Goal: Check status: Check status

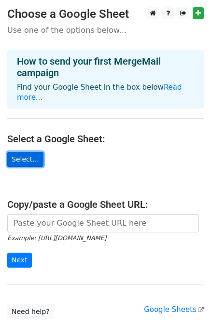
click at [31, 155] on link "Select..." at bounding box center [25, 159] width 36 height 15
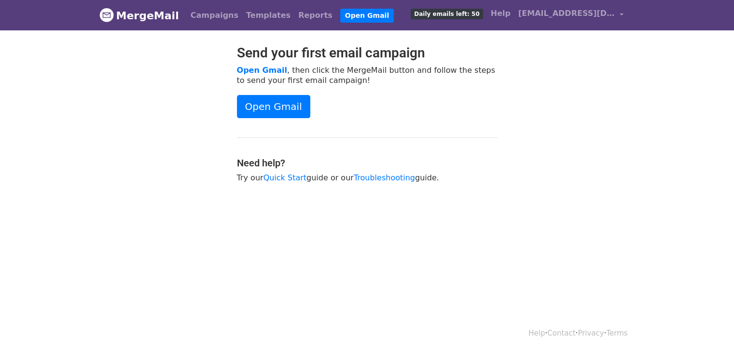
click at [462, 110] on div "Open Gmail" at bounding box center [367, 106] width 261 height 23
click at [294, 14] on link "Reports" at bounding box center [315, 15] width 42 height 19
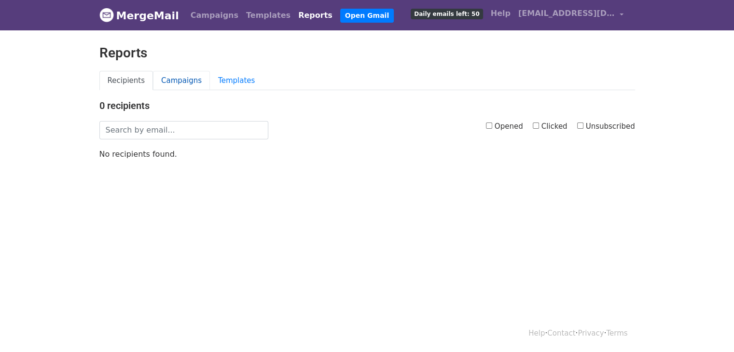
click at [177, 74] on link "Campaigns" at bounding box center [181, 81] width 57 height 20
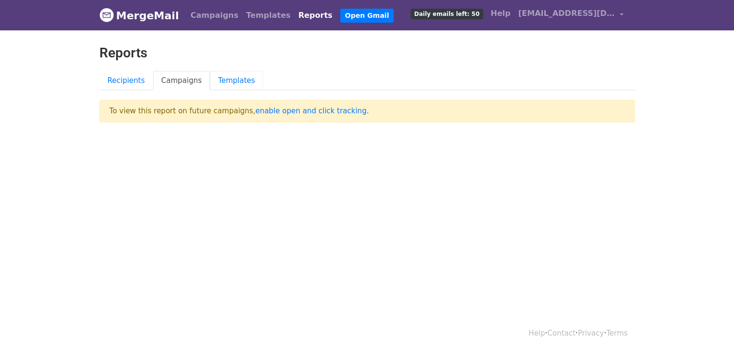
click at [223, 75] on link "Templates" at bounding box center [236, 81] width 53 height 20
click at [125, 80] on link "Recipients" at bounding box center [126, 81] width 54 height 20
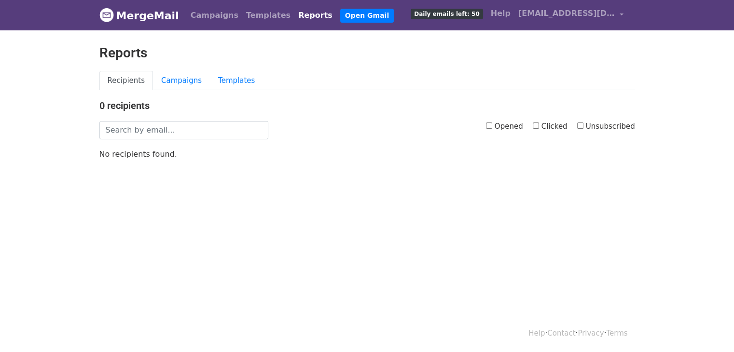
click at [203, 119] on div "0 recipients Opened Clicked Unsubscribed No recipients found." at bounding box center [367, 129] width 550 height 59
click at [202, 131] on input "text" at bounding box center [183, 130] width 169 height 18
click at [293, 63] on div "Reports" at bounding box center [367, 58] width 550 height 26
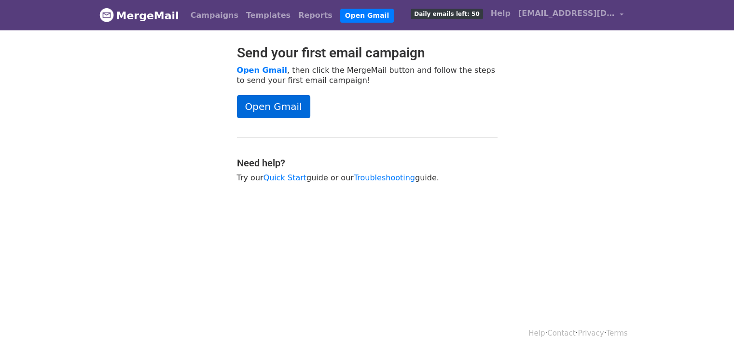
drag, startPoint x: 0, startPoint y: 0, endPoint x: 268, endPoint y: 105, distance: 287.5
click at [268, 105] on link "Open Gmail" at bounding box center [273, 106] width 73 height 23
click at [318, 305] on html "MergeMail Campaigns Templates Reports Open Gmail Daily emails left: 50 Help san…" at bounding box center [367, 176] width 734 height 352
click at [389, 239] on html "MergeMail Campaigns Templates Reports Open Gmail Daily emails left: 50 Help san…" at bounding box center [367, 176] width 734 height 352
drag, startPoint x: 266, startPoint y: 111, endPoint x: 272, endPoint y: 111, distance: 6.3
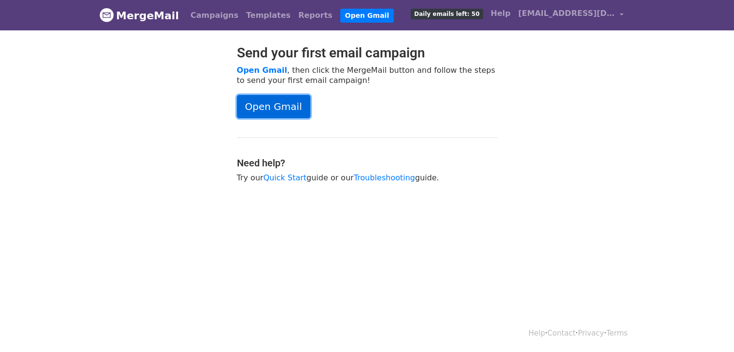
click at [266, 111] on link "Open Gmail" at bounding box center [273, 106] width 73 height 23
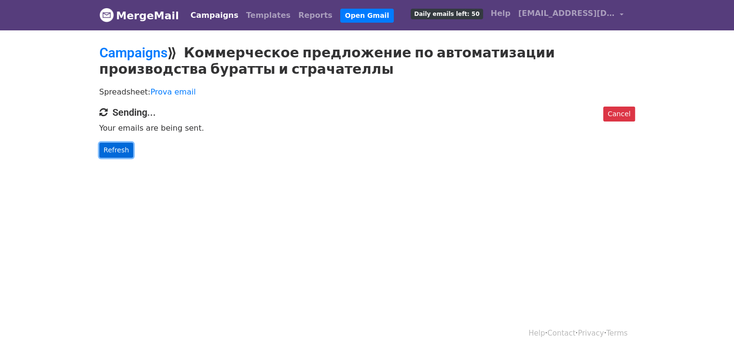
click at [116, 147] on link "Refresh" at bounding box center [116, 150] width 34 height 15
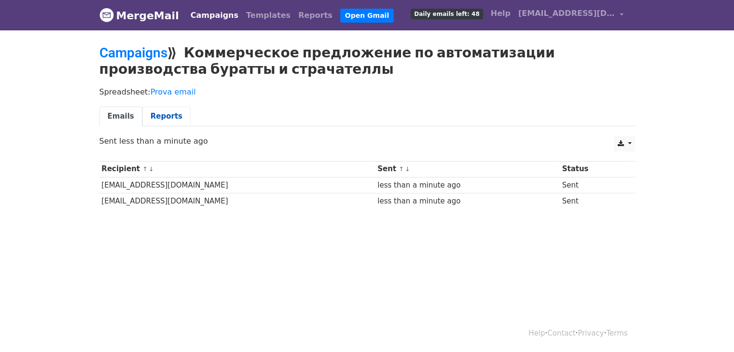
click at [146, 110] on link "Reports" at bounding box center [166, 117] width 48 height 20
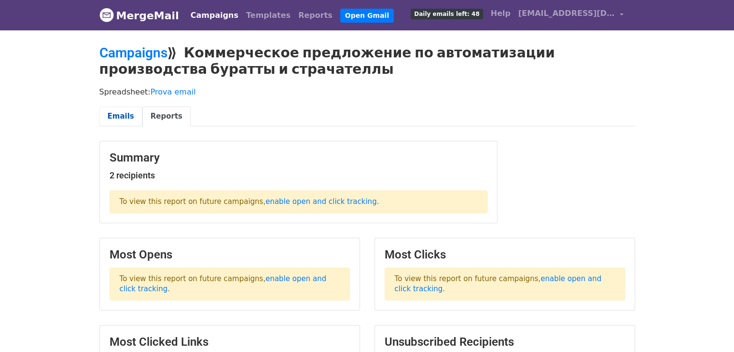
click at [112, 117] on link "Emails" at bounding box center [120, 117] width 43 height 20
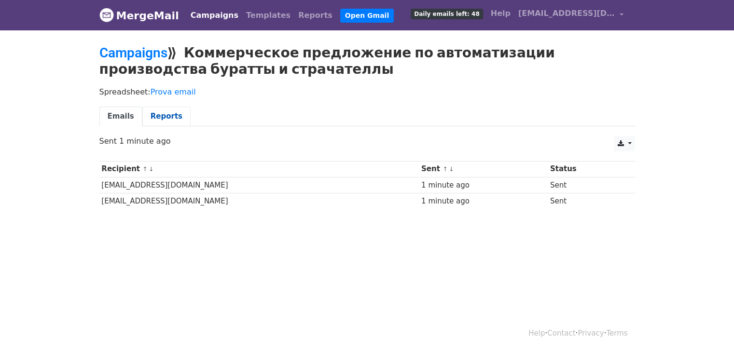
click at [158, 114] on link "Reports" at bounding box center [166, 117] width 48 height 20
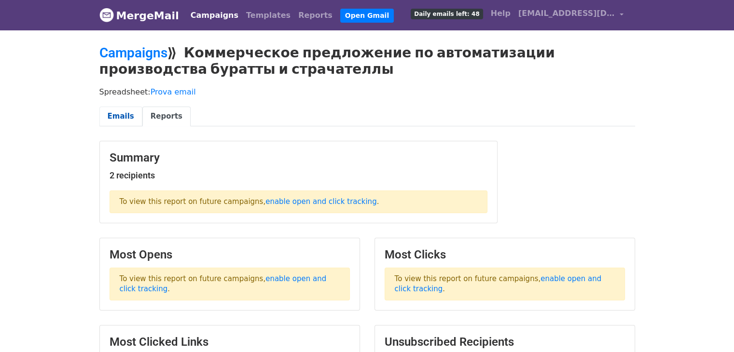
click at [117, 121] on link "Emails" at bounding box center [120, 117] width 43 height 20
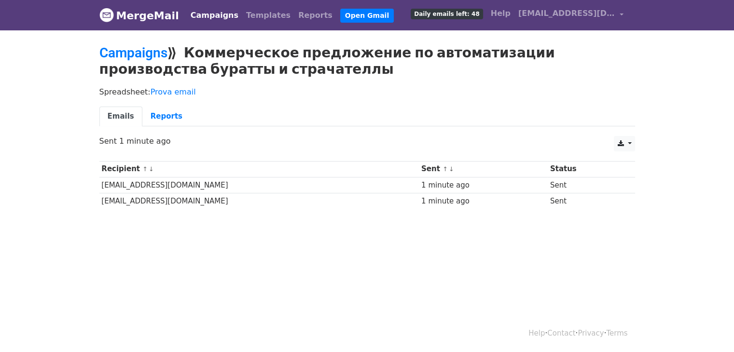
click at [556, 282] on html "MergeMail Campaigns Templates Reports Open Gmail Daily emails left: 48 Help san…" at bounding box center [367, 176] width 734 height 352
drag, startPoint x: 191, startPoint y: 51, endPoint x: 252, endPoint y: 72, distance: 65.0
click at [252, 72] on h2 "Campaigns ⟫ Коммерческое предложение по автоматизации производства буратты и ст…" at bounding box center [367, 61] width 536 height 32
copy h2 "Коммерческое предложение по автоматизации производства буратты и страчателлы"
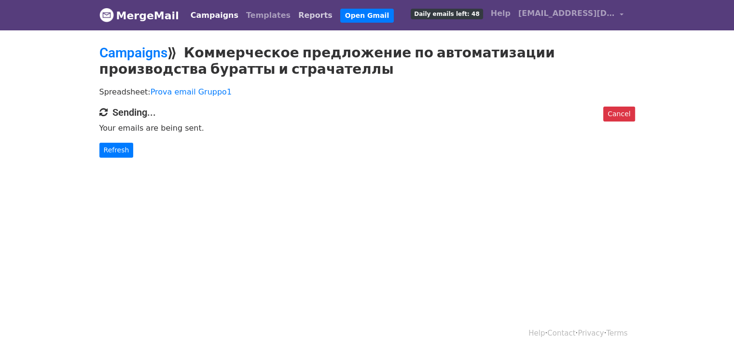
click at [294, 14] on link "Reports" at bounding box center [315, 15] width 42 height 19
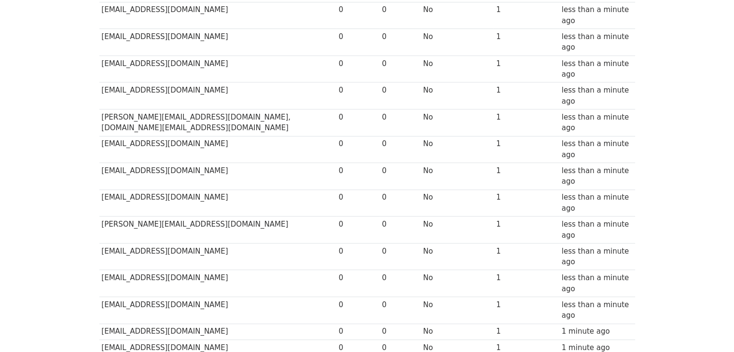
scroll to position [382, 0]
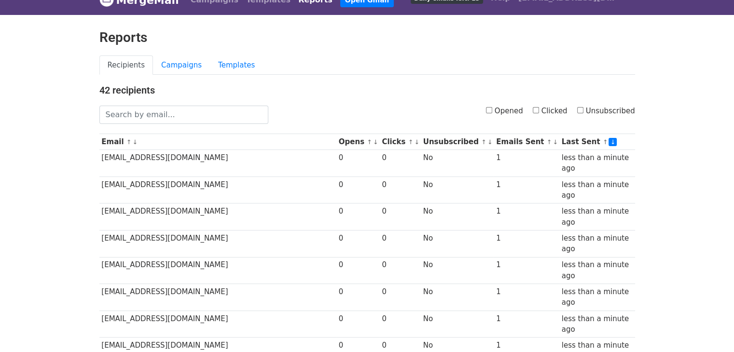
scroll to position [0, 0]
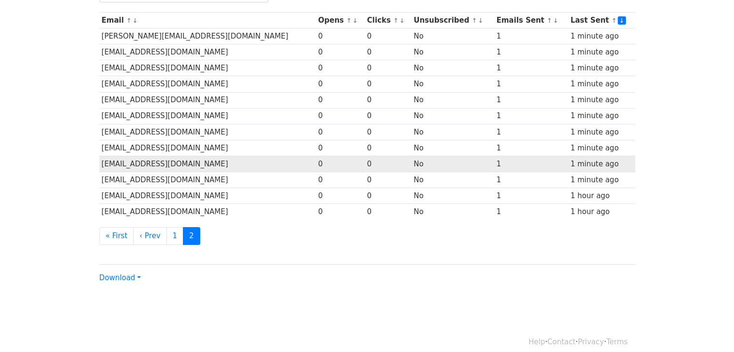
scroll to position [144, 0]
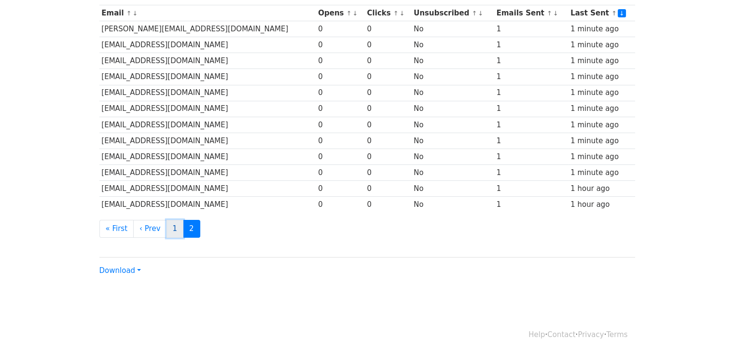
click at [166, 229] on link "1" at bounding box center [174, 229] width 17 height 18
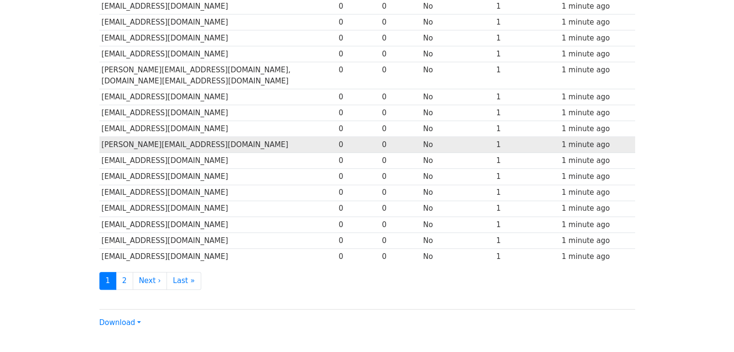
scroll to position [430, 0]
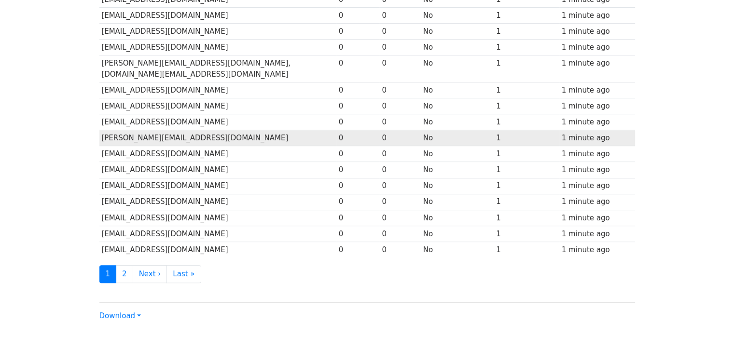
click at [382, 265] on ul "1 2 Next › Last »" at bounding box center [367, 274] width 536 height 18
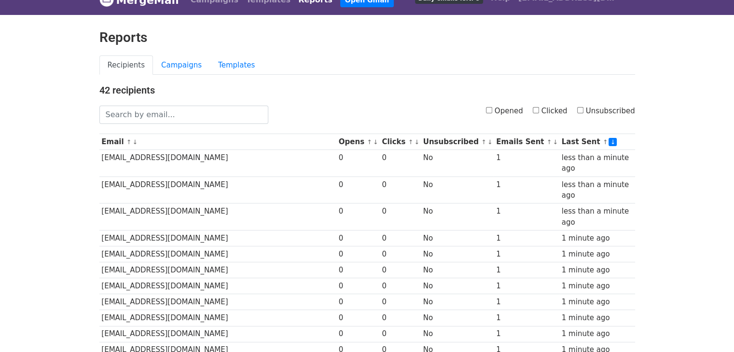
scroll to position [0, 0]
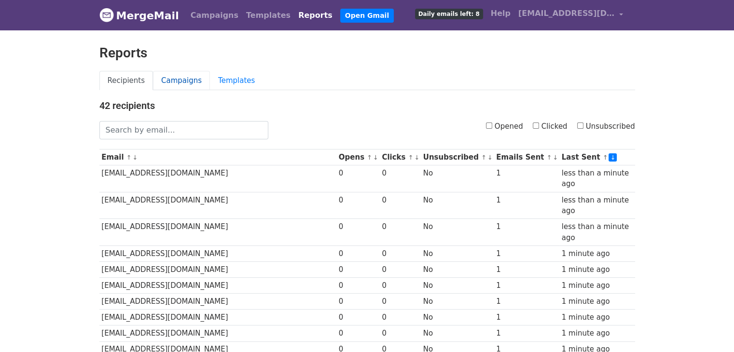
click at [177, 77] on link "Campaigns" at bounding box center [181, 81] width 57 height 20
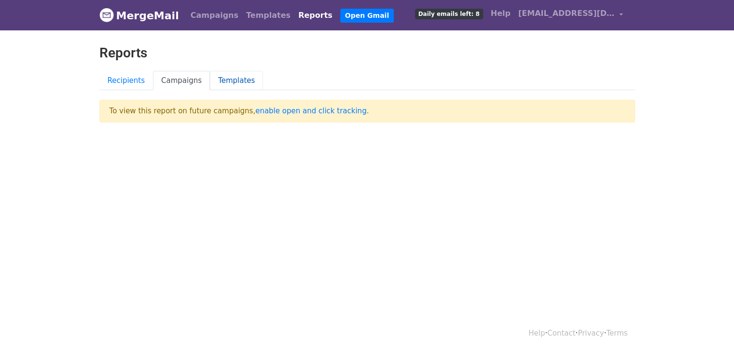
click at [232, 82] on link "Templates" at bounding box center [236, 81] width 53 height 20
click at [115, 80] on link "Recipients" at bounding box center [126, 81] width 54 height 20
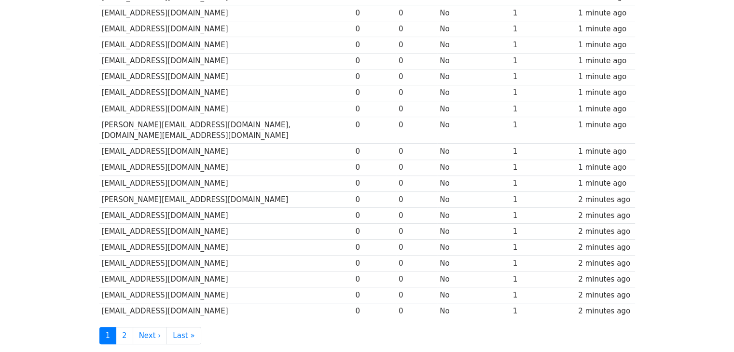
scroll to position [338, 0]
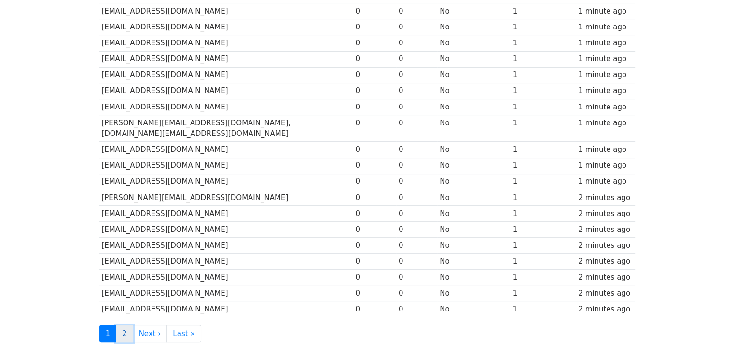
click at [125, 325] on link "2" at bounding box center [124, 334] width 17 height 18
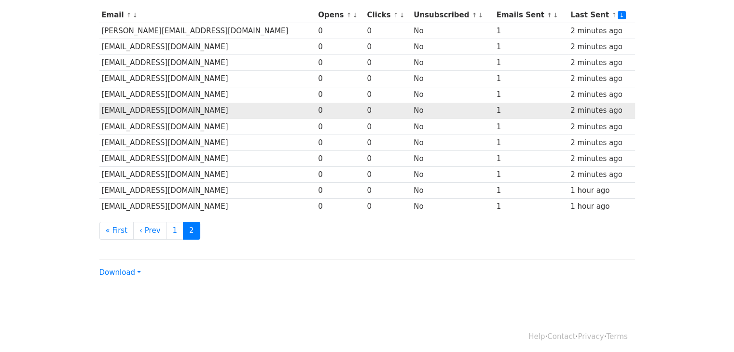
scroll to position [144, 0]
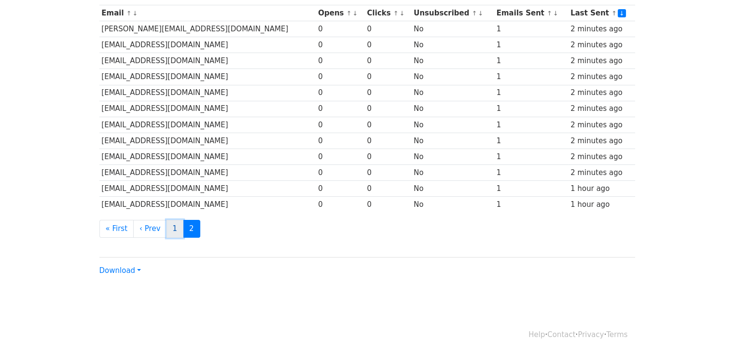
click at [168, 225] on link "1" at bounding box center [174, 229] width 17 height 18
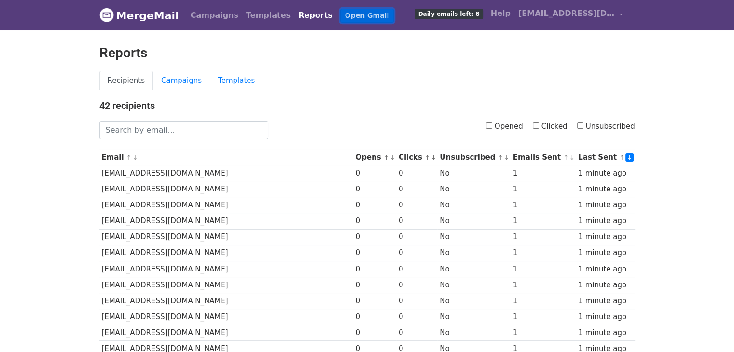
click at [340, 12] on link "Open Gmail" at bounding box center [367, 16] width 54 height 14
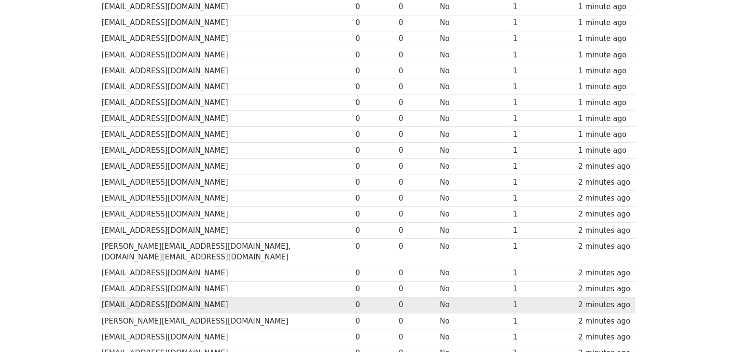
scroll to position [338, 0]
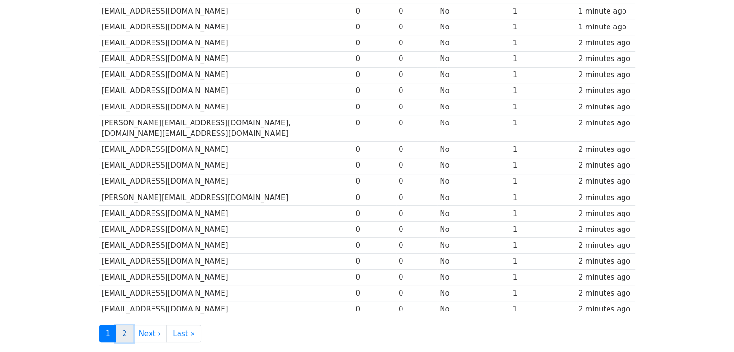
click at [123, 325] on link "2" at bounding box center [124, 334] width 17 height 18
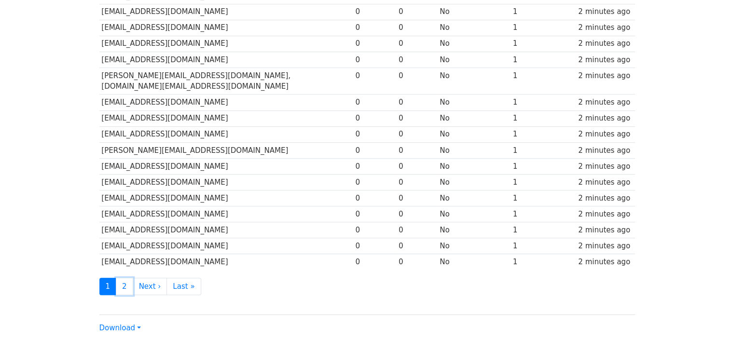
scroll to position [386, 0]
click at [124, 277] on link "2" at bounding box center [124, 286] width 17 height 18
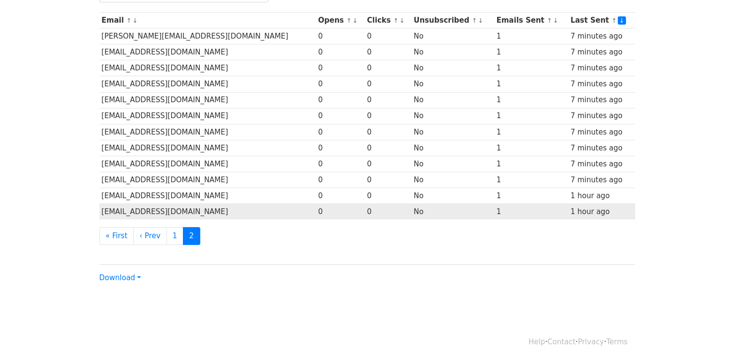
scroll to position [144, 0]
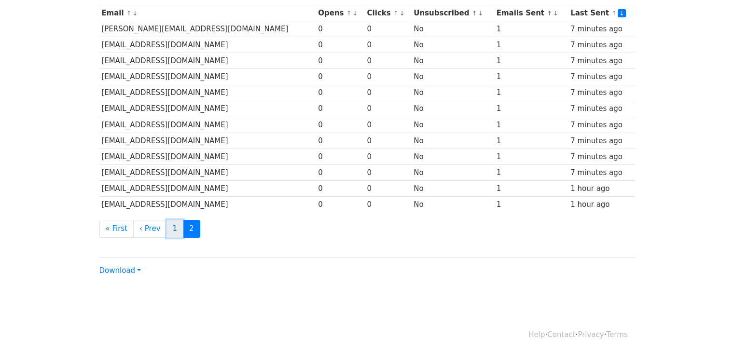
click at [169, 228] on link "1" at bounding box center [174, 229] width 17 height 18
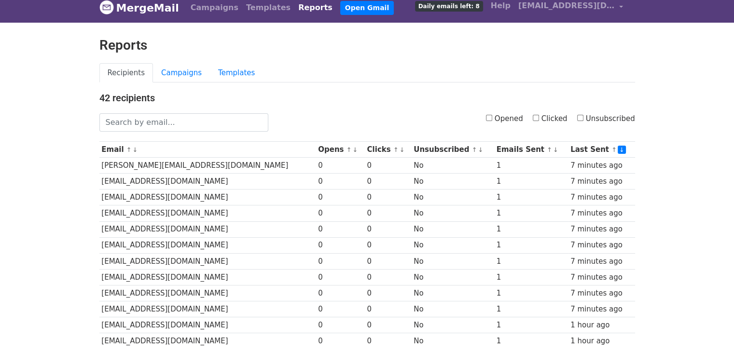
scroll to position [0, 0]
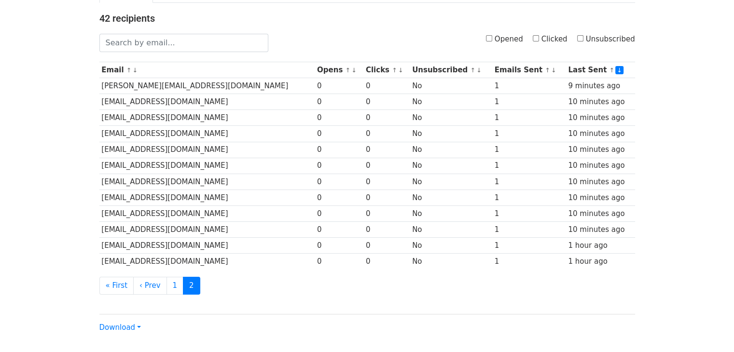
scroll to position [96, 0]
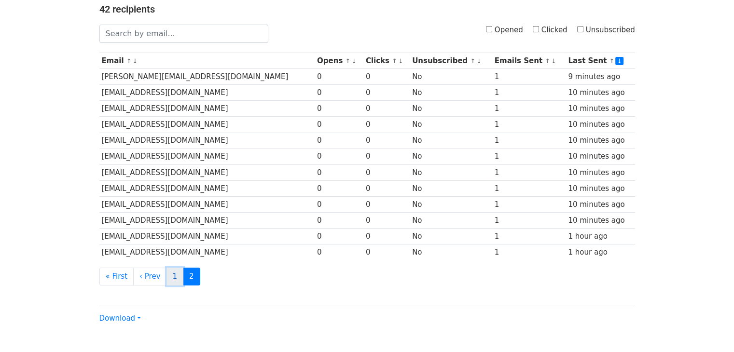
click at [166, 275] on link "1" at bounding box center [174, 277] width 17 height 18
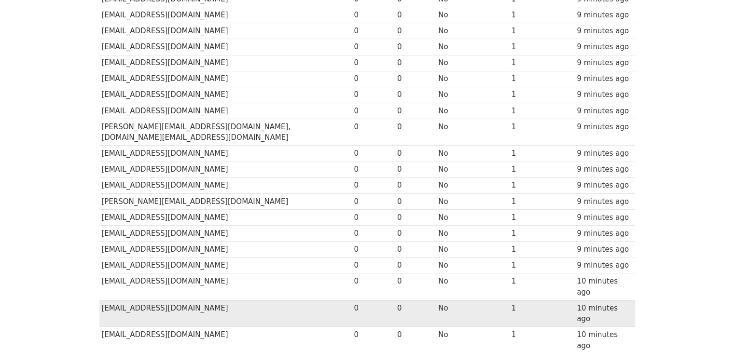
scroll to position [430, 0]
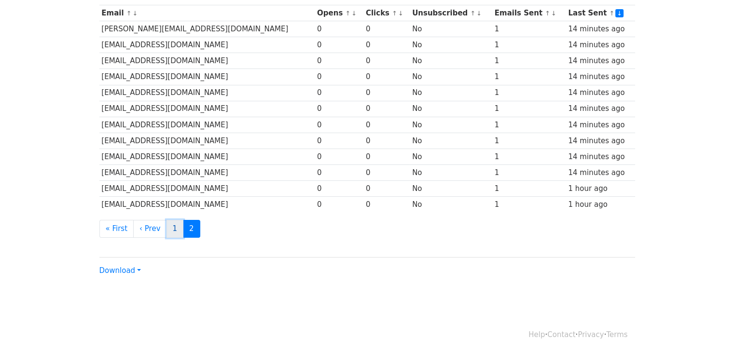
click at [171, 229] on link "1" at bounding box center [174, 229] width 17 height 18
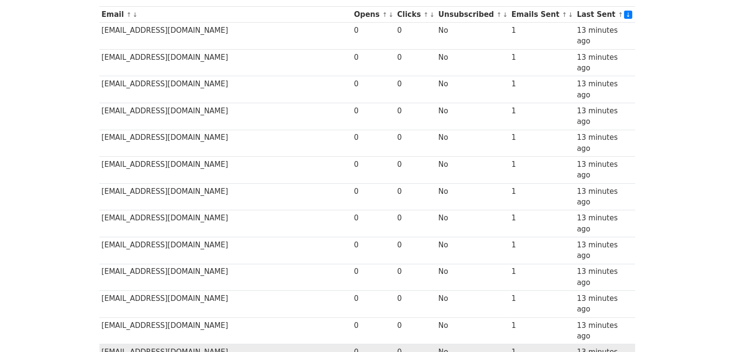
scroll to position [140, 0]
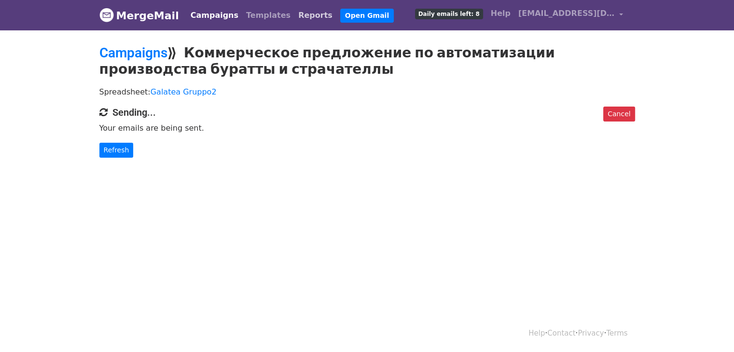
click at [294, 15] on link "Reports" at bounding box center [315, 15] width 42 height 19
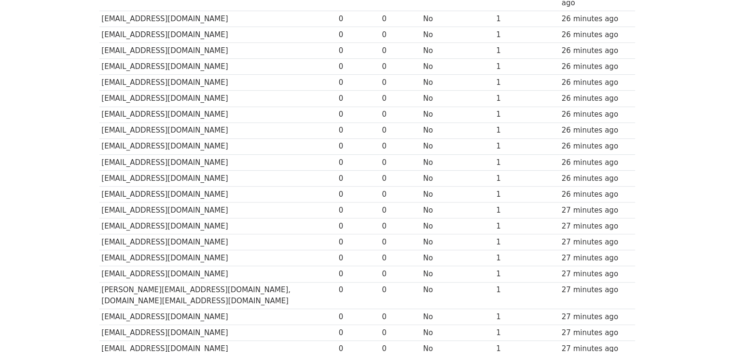
scroll to position [386, 0]
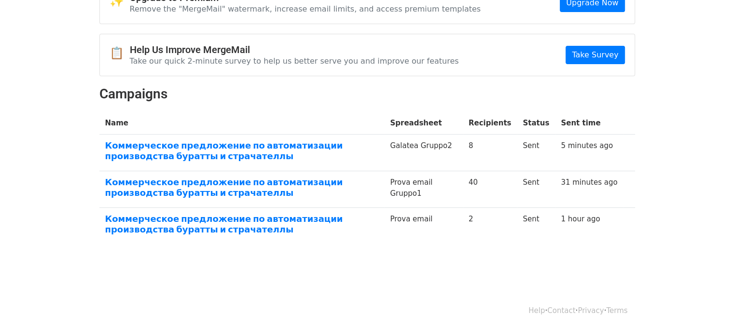
scroll to position [66, 0]
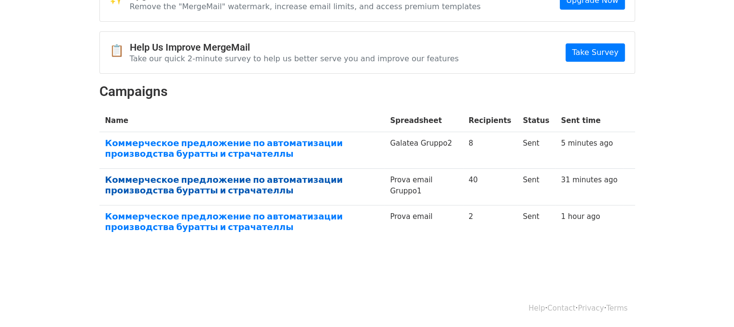
click at [171, 181] on link "Коммерческое предложение по автоматизации производства буратты и страчателлы" at bounding box center [242, 185] width 274 height 21
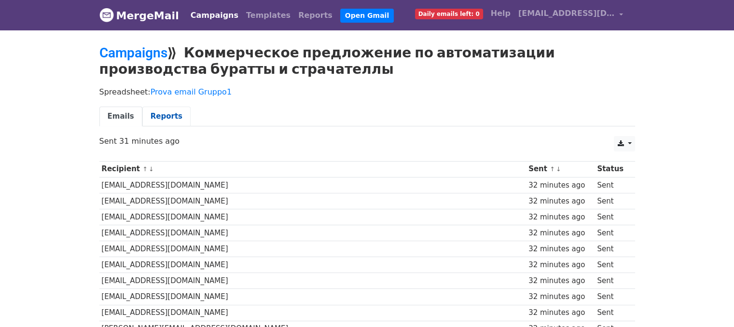
click at [173, 119] on link "Reports" at bounding box center [166, 117] width 48 height 20
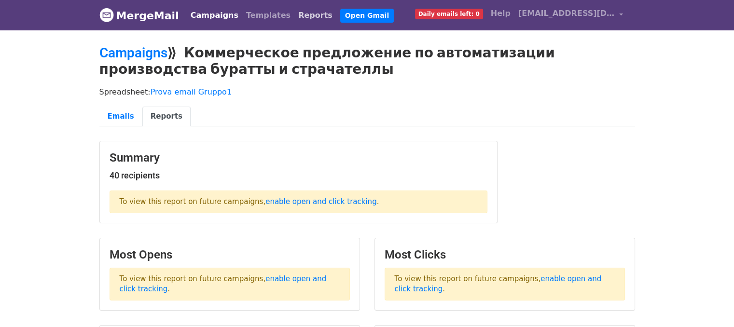
click at [295, 14] on link "Reports" at bounding box center [315, 15] width 42 height 19
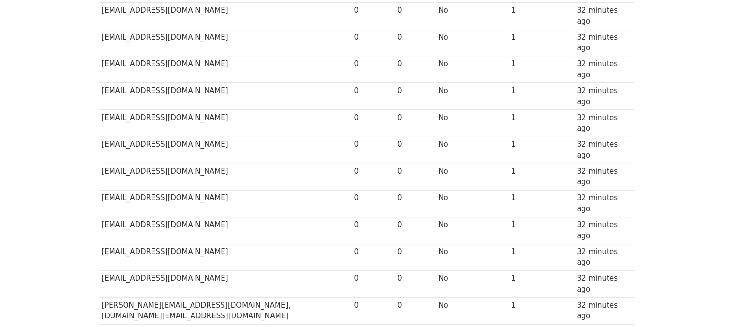
scroll to position [455, 0]
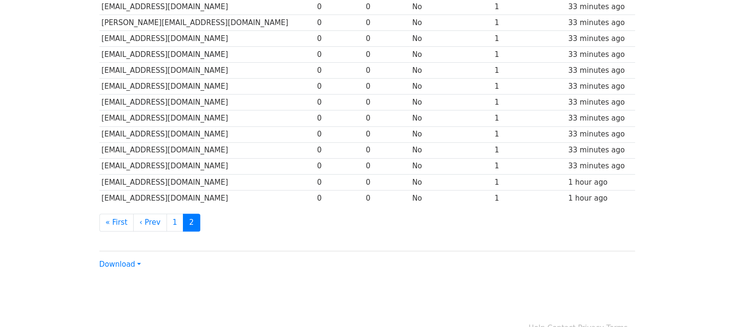
scroll to position [280, 0]
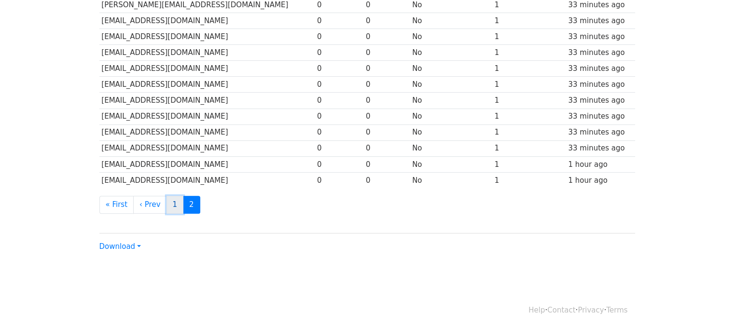
click at [166, 202] on link "1" at bounding box center [174, 205] width 17 height 18
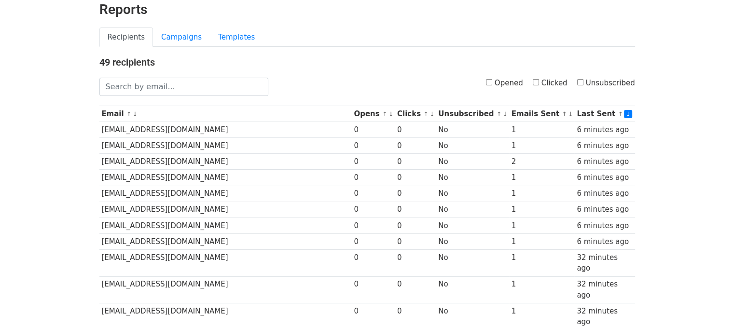
scroll to position [21, 0]
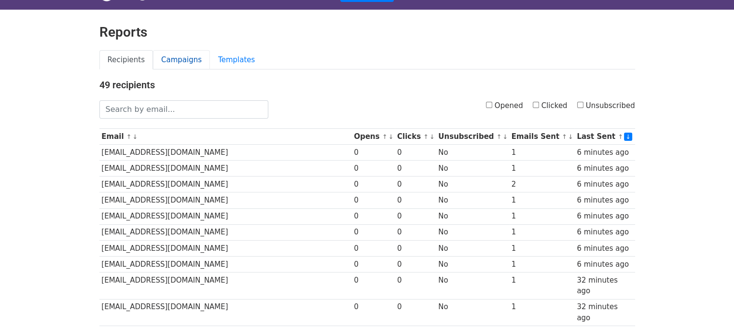
click at [160, 57] on link "Campaigns" at bounding box center [181, 60] width 57 height 20
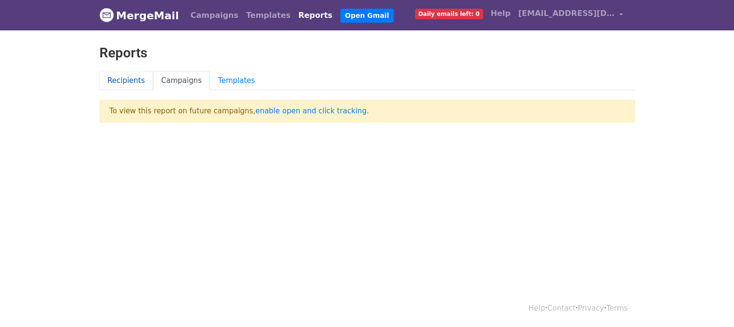
click at [105, 76] on link "Recipients" at bounding box center [126, 81] width 54 height 20
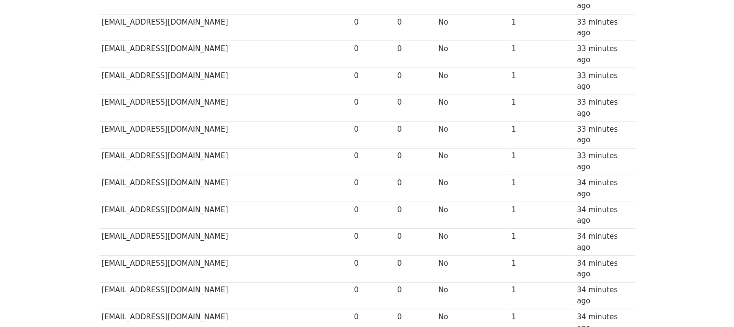
scroll to position [386, 0]
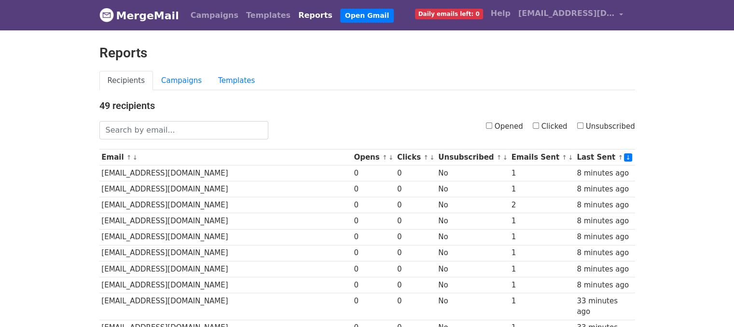
click at [151, 15] on link "MergeMail" at bounding box center [139, 15] width 80 height 20
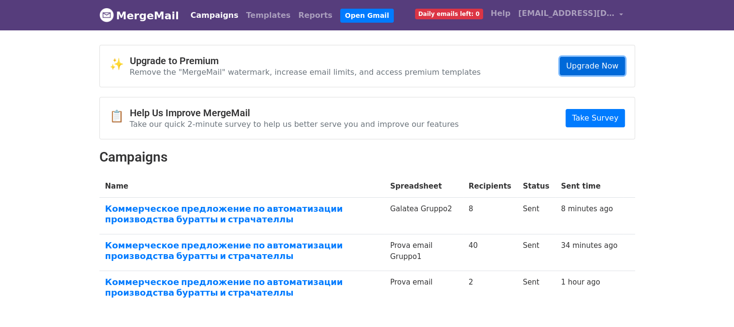
click at [579, 70] on link "Upgrade Now" at bounding box center [592, 66] width 65 height 18
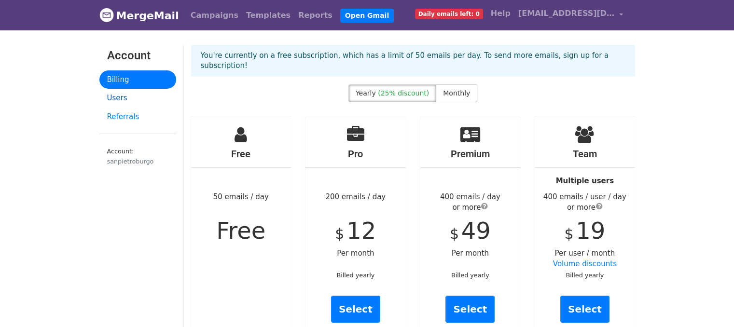
click at [116, 99] on link "Users" at bounding box center [137, 98] width 77 height 19
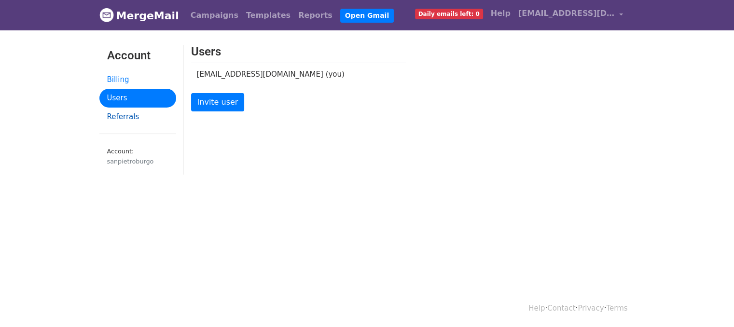
click at [114, 114] on link "Referrals" at bounding box center [137, 117] width 77 height 19
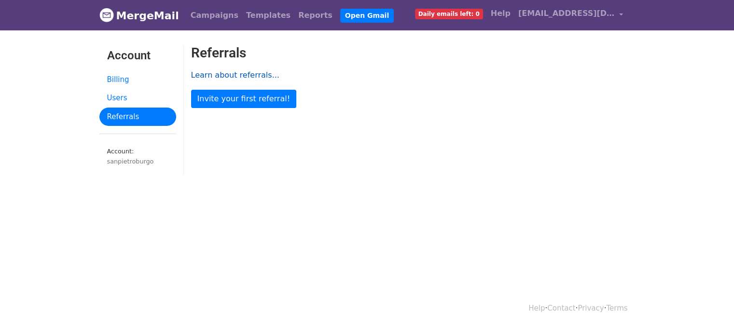
click at [245, 72] on link "Learn about referrals..." at bounding box center [235, 74] width 88 height 9
click at [215, 8] on link "Campaigns" at bounding box center [214, 15] width 55 height 19
click at [216, 16] on link "Campaigns" at bounding box center [214, 15] width 55 height 19
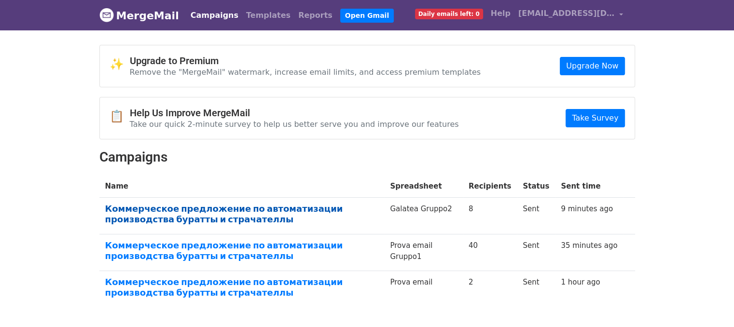
click at [240, 207] on link "Коммерческое предложение по автоматизации производства буратты и страчателлы" at bounding box center [242, 214] width 274 height 21
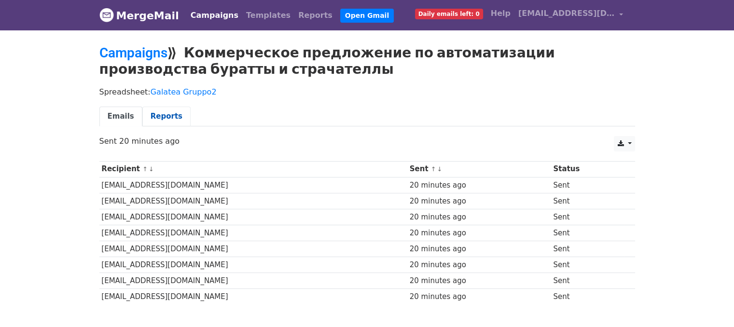
click at [158, 118] on link "Reports" at bounding box center [166, 117] width 48 height 20
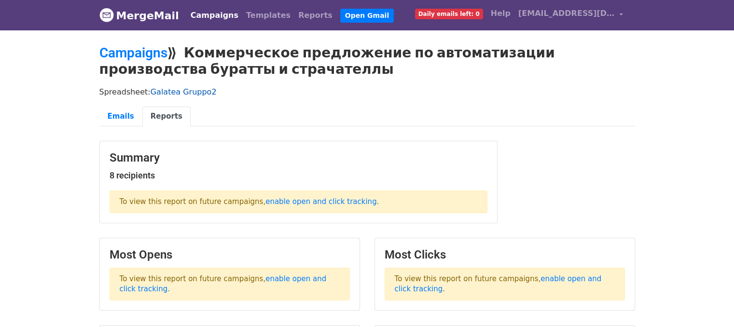
click at [185, 95] on link "Galatea Gruppo2" at bounding box center [184, 91] width 66 height 9
click at [119, 112] on link "Emails" at bounding box center [120, 117] width 43 height 20
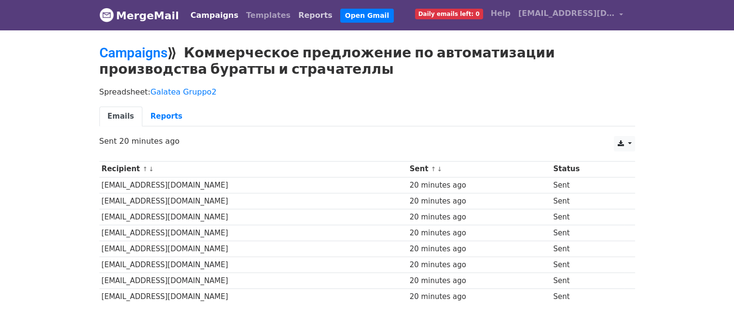
click at [294, 12] on link "Reports" at bounding box center [315, 15] width 42 height 19
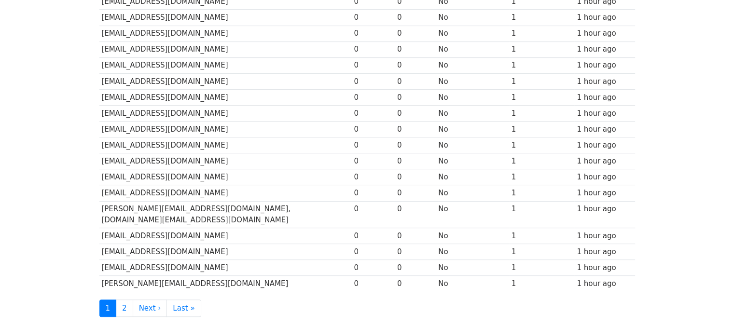
scroll to position [455, 0]
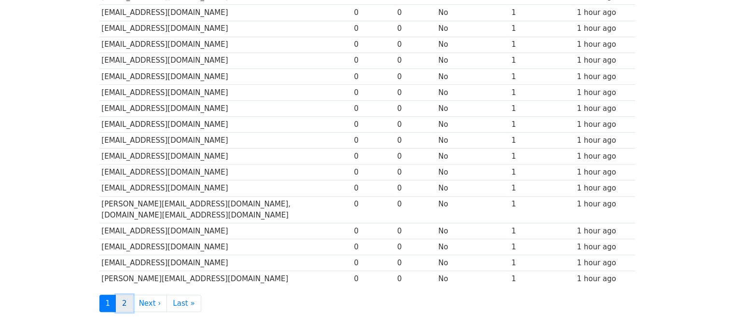
click at [123, 295] on link "2" at bounding box center [124, 304] width 17 height 18
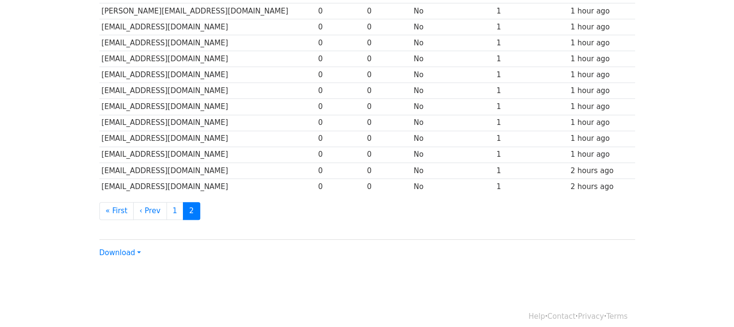
scroll to position [280, 0]
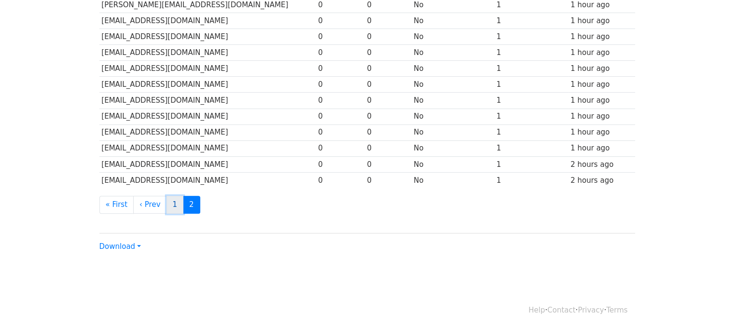
click at [167, 202] on link "1" at bounding box center [174, 205] width 17 height 18
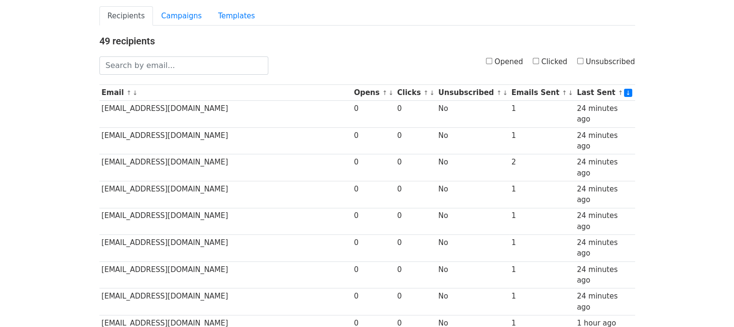
scroll to position [96, 0]
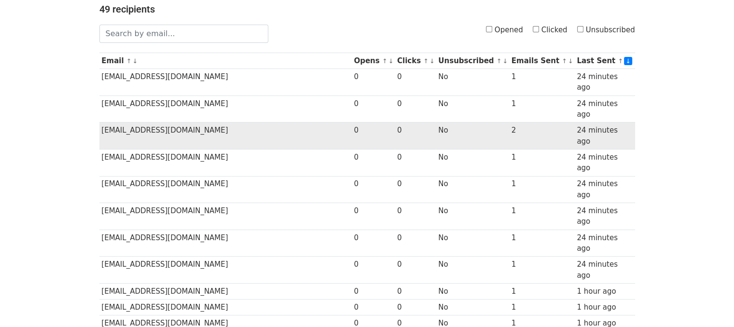
click at [486, 123] on td "No" at bounding box center [472, 136] width 73 height 27
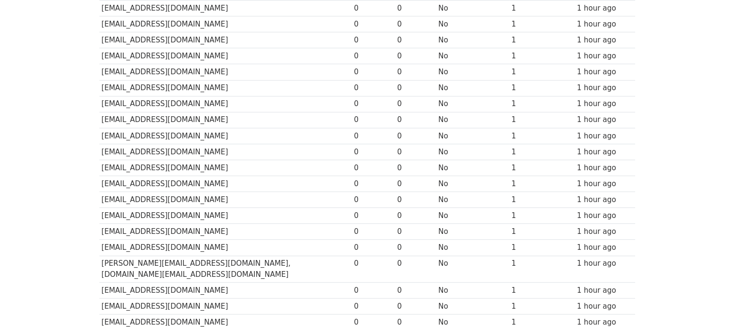
scroll to position [386, 0]
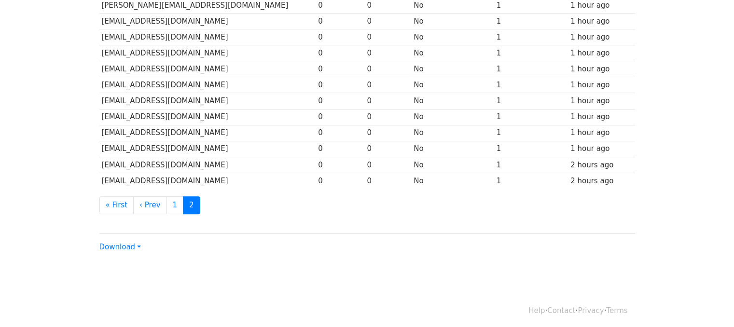
scroll to position [280, 0]
click at [168, 200] on link "1" at bounding box center [174, 205] width 17 height 18
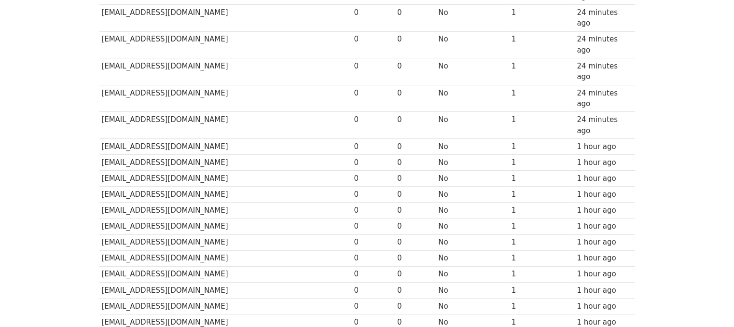
scroll to position [338, 0]
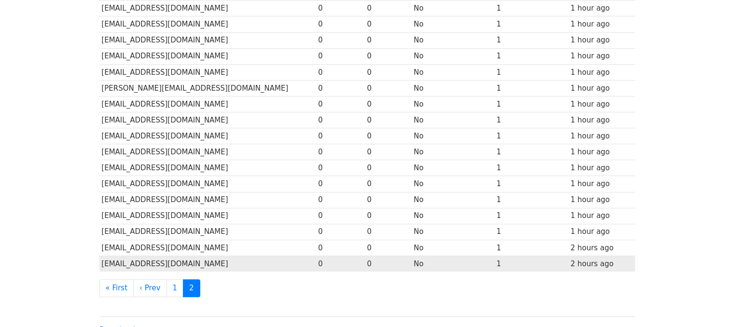
scroll to position [280, 0]
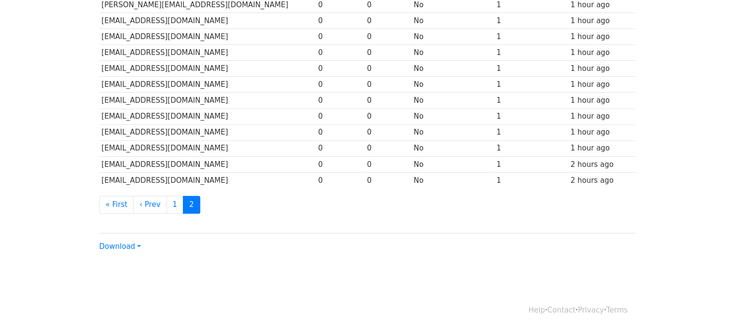
click at [293, 199] on ul "« First ‹ Prev 1 2" at bounding box center [367, 205] width 536 height 18
click at [169, 203] on link "1" at bounding box center [174, 205] width 17 height 18
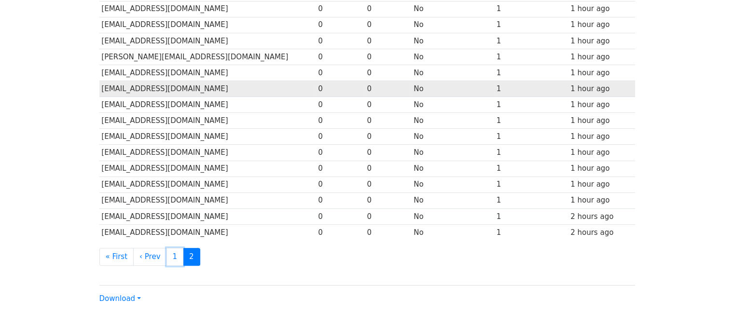
scroll to position [241, 0]
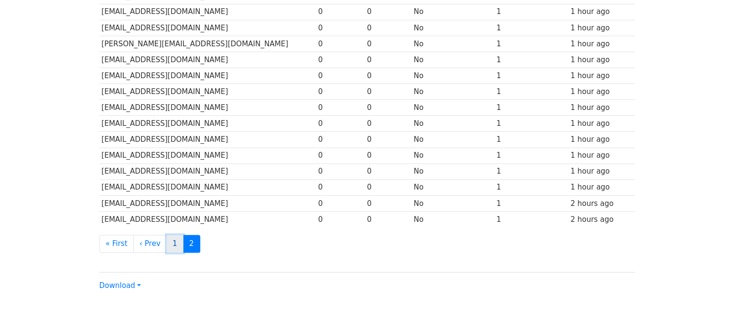
click at [169, 237] on link "1" at bounding box center [174, 244] width 17 height 18
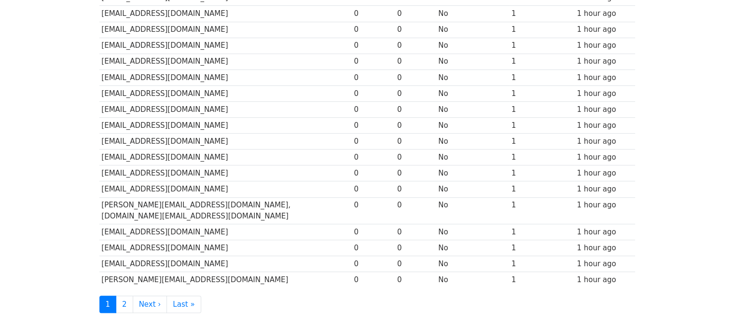
scroll to position [455, 0]
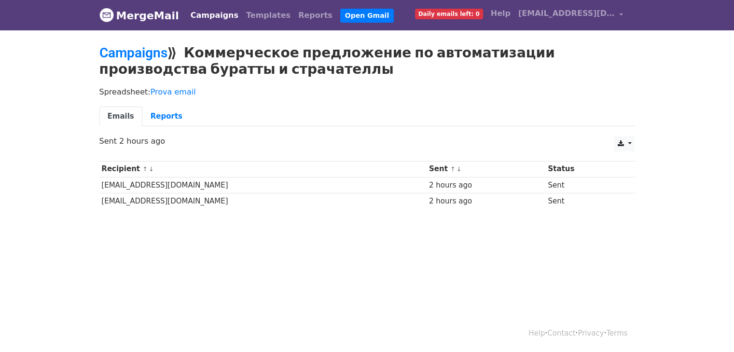
click at [46, 220] on body "MergeMail Campaigns Templates Reports Open Gmail Daily emails left: 0 Help [EMA…" at bounding box center [367, 127] width 734 height 255
click at [157, 108] on link "Reports" at bounding box center [166, 117] width 48 height 20
click at [149, 114] on link "Reports" at bounding box center [166, 117] width 48 height 20
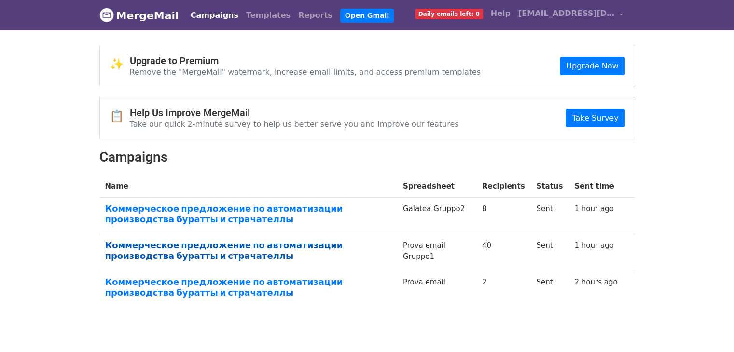
click at [276, 245] on link "Коммерческое предложение по автоматизации производства буратты и страчателлы" at bounding box center [248, 250] width 286 height 21
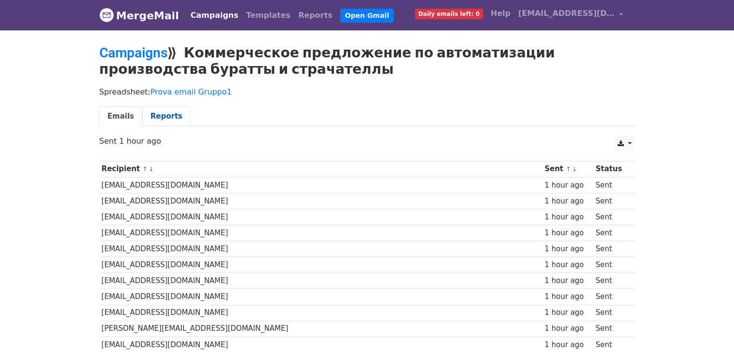
click at [145, 112] on link "Reports" at bounding box center [166, 117] width 48 height 20
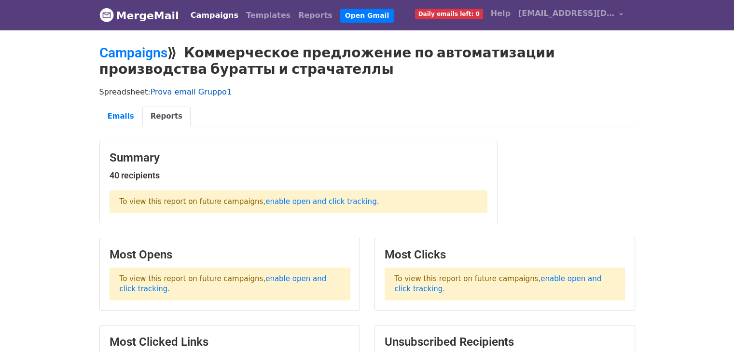
click at [203, 88] on link "Prova email Gruppo1" at bounding box center [191, 91] width 81 height 9
click at [122, 112] on link "Emails" at bounding box center [120, 117] width 43 height 20
click at [294, 13] on link "Reports" at bounding box center [315, 15] width 42 height 19
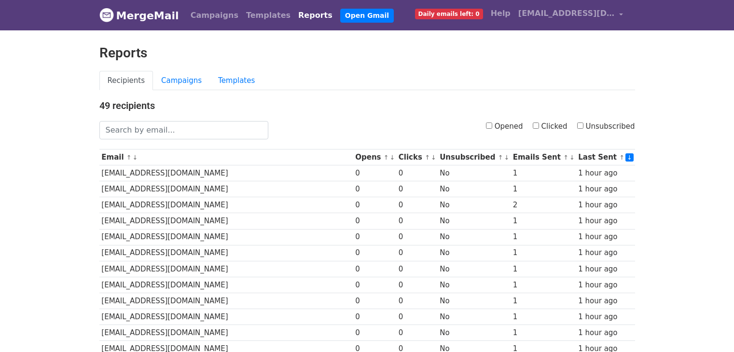
scroll to position [338, 0]
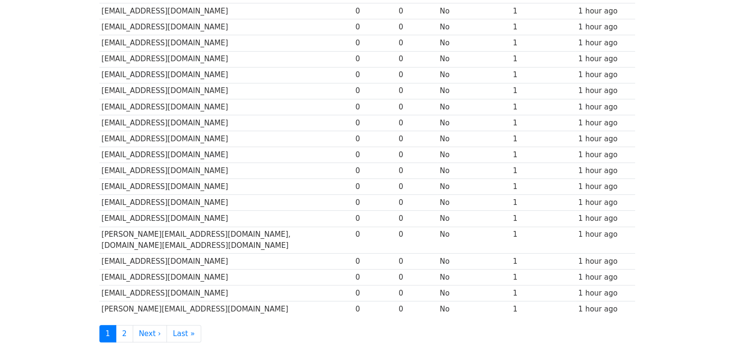
click at [120, 325] on link "2" at bounding box center [124, 334] width 17 height 18
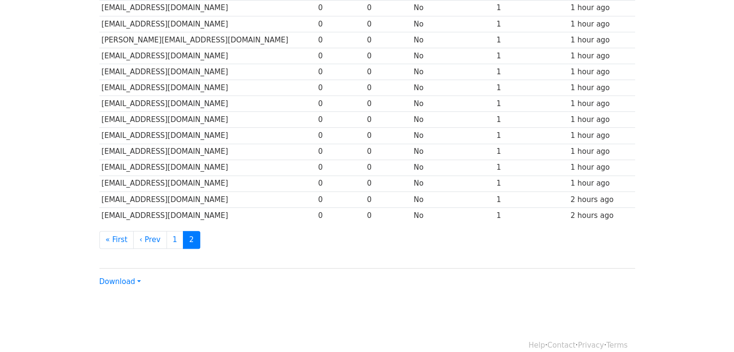
scroll to position [255, 0]
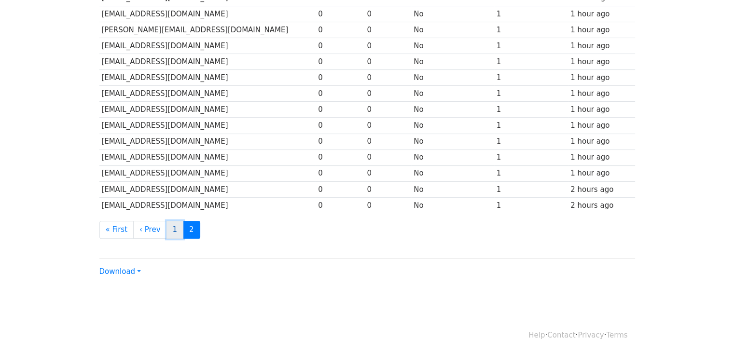
click at [170, 233] on link "1" at bounding box center [174, 230] width 17 height 18
